Goal: Transaction & Acquisition: Purchase product/service

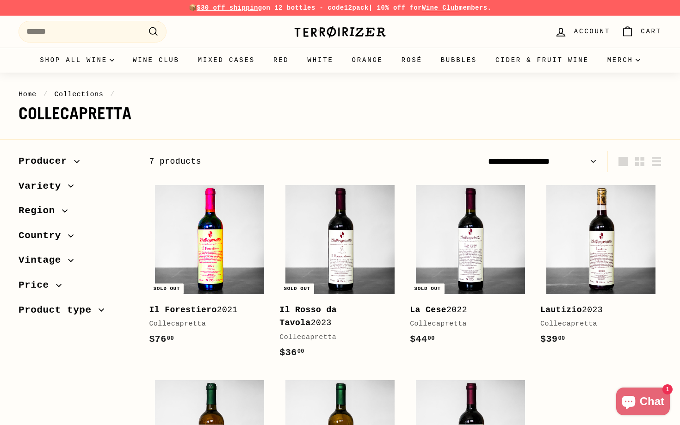
click at [247, 249] on img at bounding box center [209, 239] width 109 height 109
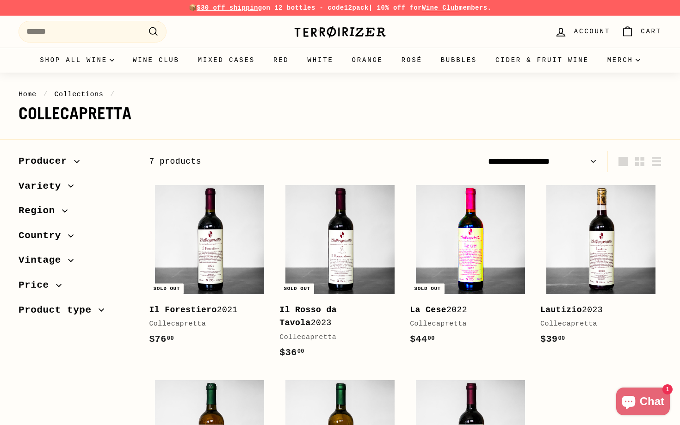
click at [478, 243] on img at bounding box center [470, 239] width 109 height 109
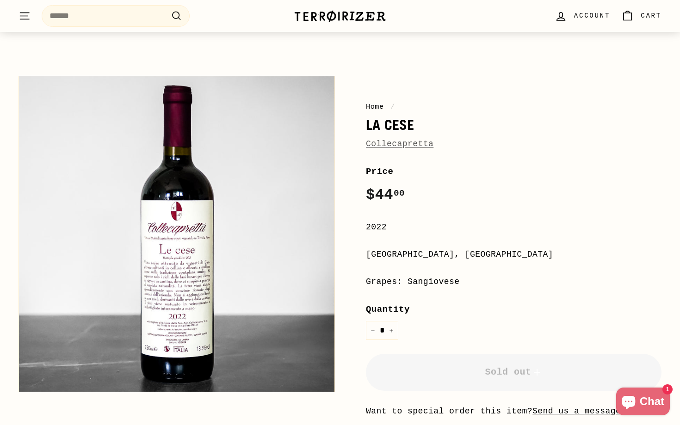
scroll to position [21, 0]
